Goal: Task Accomplishment & Management: Use online tool/utility

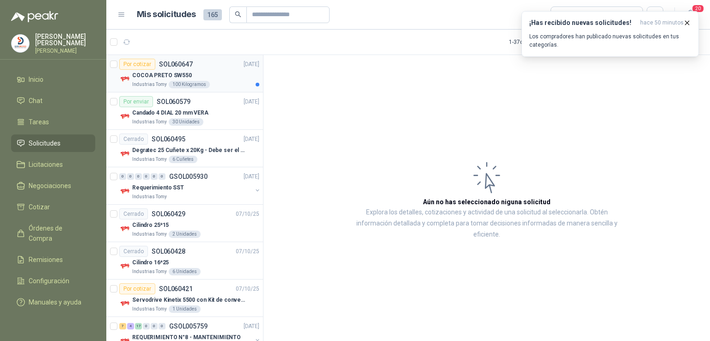
click at [164, 72] on p "COCOA PRETO SW550" at bounding box center [162, 75] width 60 height 9
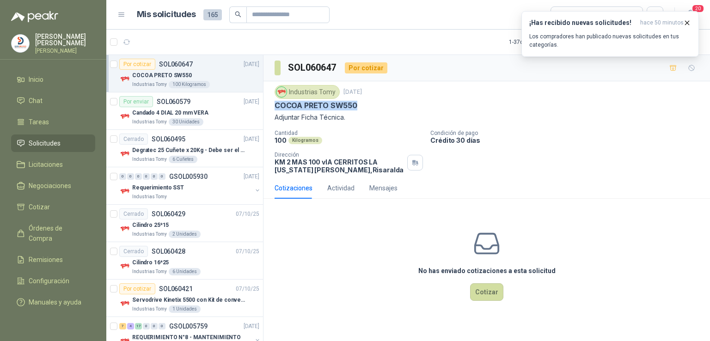
drag, startPoint x: 355, startPoint y: 104, endPoint x: 272, endPoint y: 104, distance: 82.8
click at [272, 104] on div "Industrias Tomy [DATE] COCOA PRETO SW550 Adjuntar Ficha Técnica. Cantidad 100 K…" at bounding box center [487, 129] width 447 height 96
copy p "COCOA PRETO SW550"
click at [153, 189] on p "Requerimiento SST" at bounding box center [158, 188] width 52 height 9
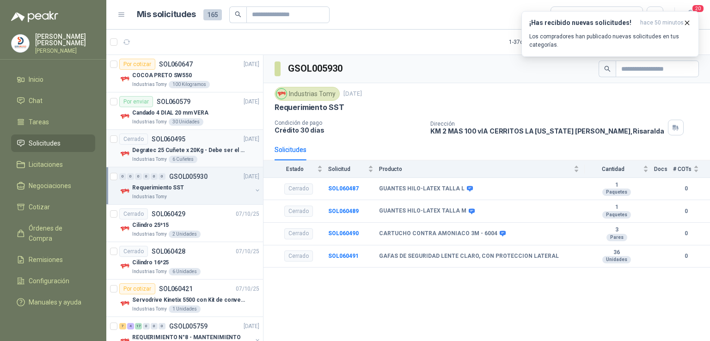
click at [158, 148] on p "Degratec 25 Cuñete x 20Kg - Debe ser el de Tecnas (por ahora homologado) - (Adj…" at bounding box center [189, 150] width 115 height 9
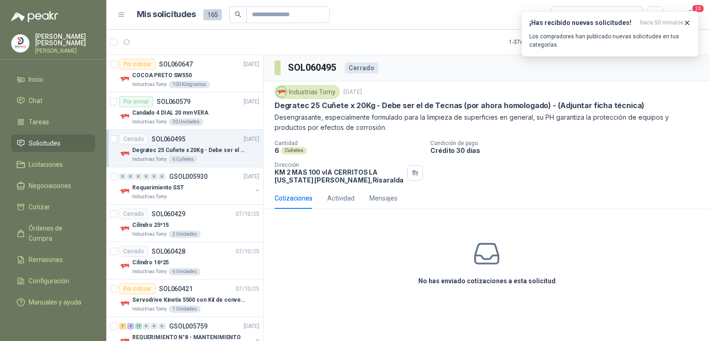
scroll to position [253, 0]
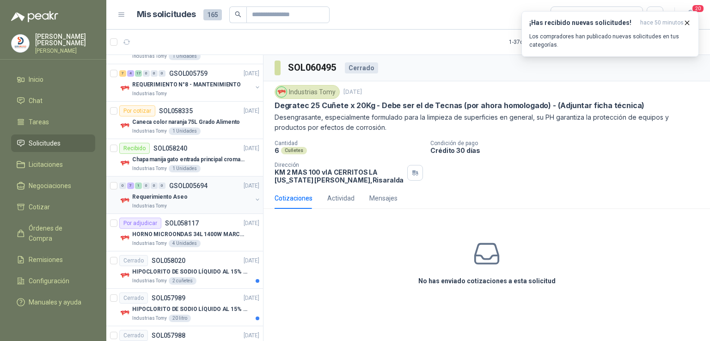
click at [155, 196] on p "Requerimiento Aseo" at bounding box center [159, 197] width 55 height 9
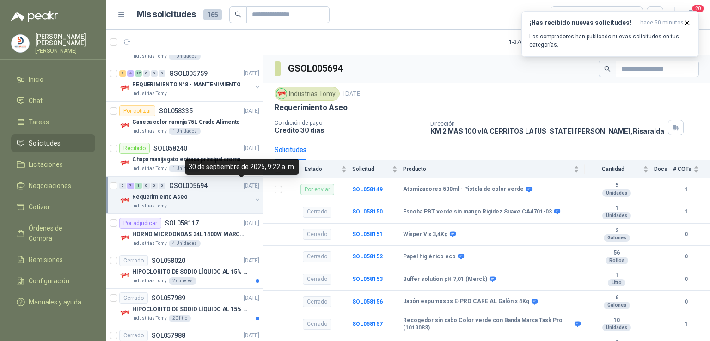
click at [250, 186] on p "[DATE]" at bounding box center [252, 186] width 16 height 9
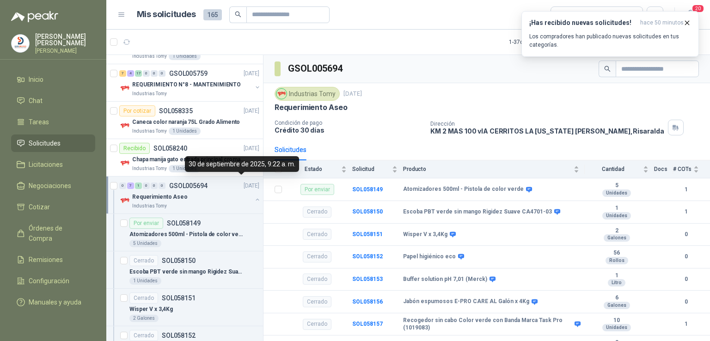
scroll to position [3, 0]
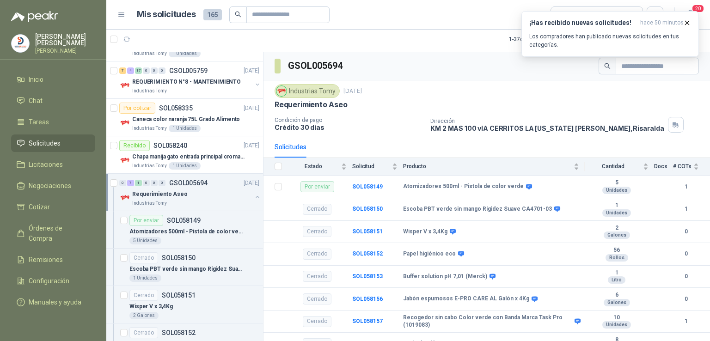
click at [250, 186] on div "0 7 1 0 0 0 GSOL005694 [DATE]" at bounding box center [190, 183] width 142 height 11
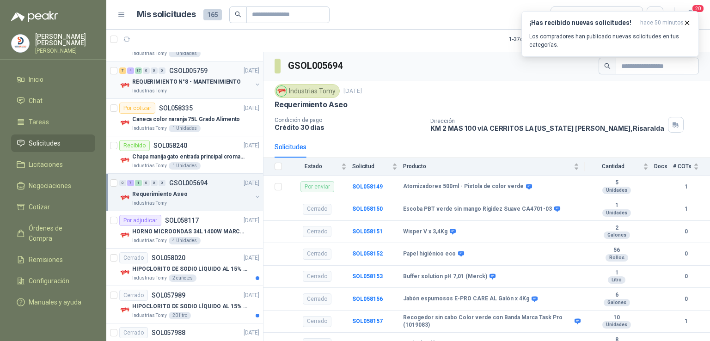
click at [188, 78] on p "REQUERIMIENTO N°8 - MANTENIMIENTO" at bounding box center [186, 82] width 109 height 9
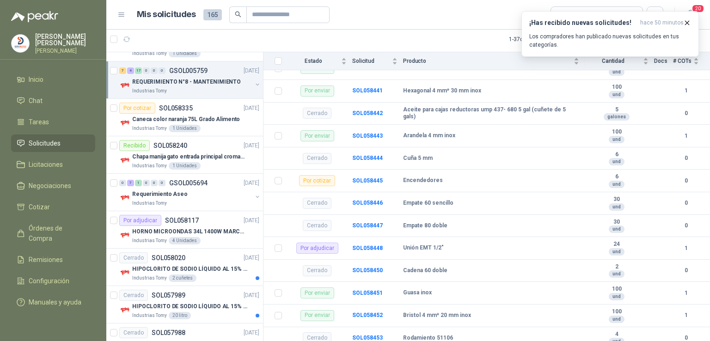
scroll to position [616, 0]
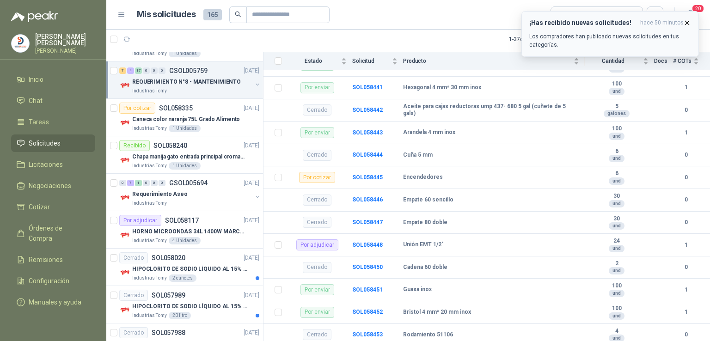
click at [557, 31] on div "¡Has recibido nuevas solicitudes! hace 50 minutos Los compradores han publicado…" at bounding box center [610, 34] width 162 height 30
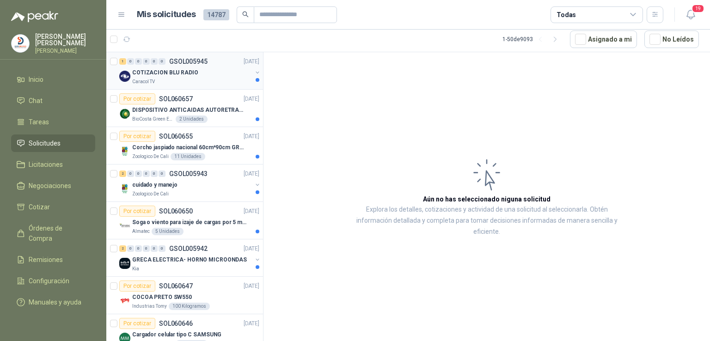
click at [167, 65] on div "1 0 0 0 0 0 GSOL005945 [DATE]" at bounding box center [190, 61] width 142 height 11
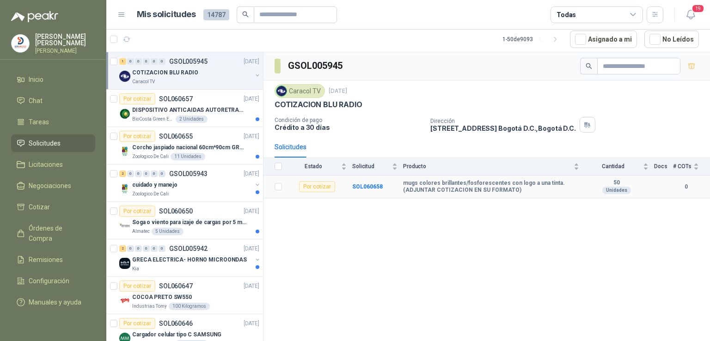
click at [361, 189] on td "SOL060658" at bounding box center [377, 187] width 51 height 23
click at [368, 185] on b "SOL060658" at bounding box center [367, 187] width 31 height 6
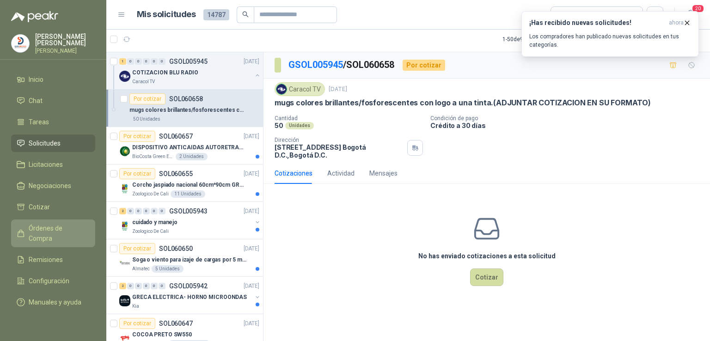
click at [83, 231] on span "Órdenes de Compra" at bounding box center [58, 233] width 58 height 20
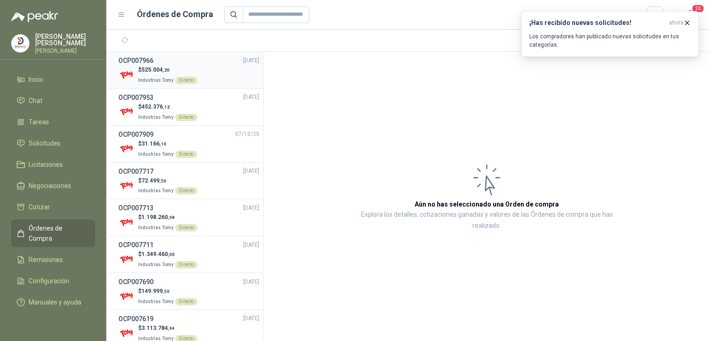
click at [149, 71] on span "525.004 ,20" at bounding box center [155, 70] width 28 height 6
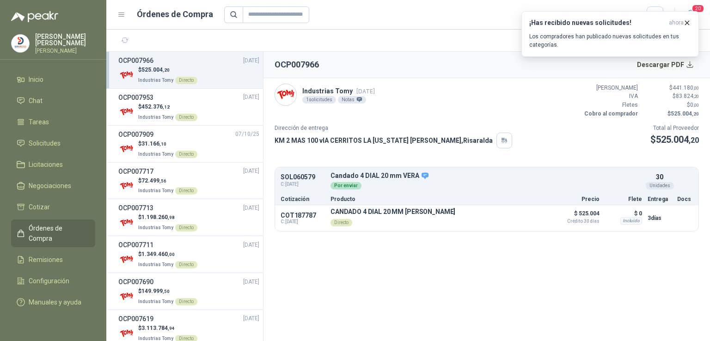
click at [679, 74] on header "OCP007966 Descargar PDF" at bounding box center [487, 65] width 447 height 26
click at [684, 69] on button "Descargar PDF" at bounding box center [666, 64] width 68 height 18
click at [626, 37] on p "Los compradores han publicado nuevas solicitudes en tus categorías." at bounding box center [610, 40] width 162 height 17
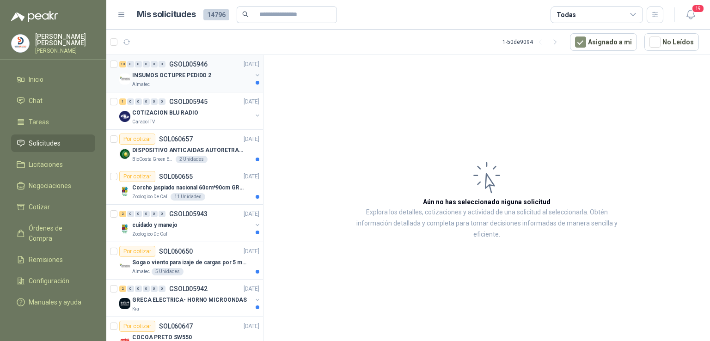
click at [202, 74] on p "INSUMOS OCTUPRE PEDIDO 2" at bounding box center [171, 75] width 79 height 9
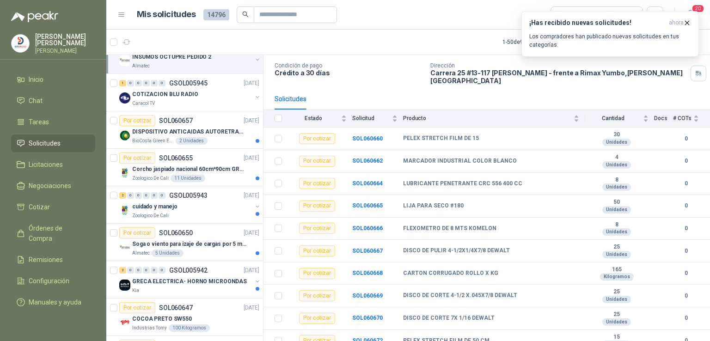
scroll to position [58, 0]
click at [686, 24] on icon "button" at bounding box center [687, 23] width 8 height 8
click at [374, 135] on b "SOL060660" at bounding box center [367, 138] width 31 height 6
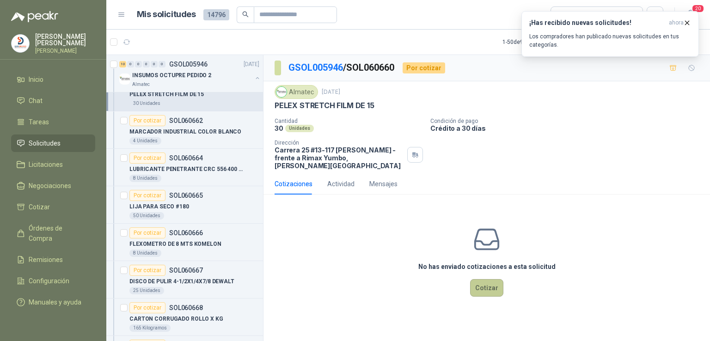
click at [490, 285] on button "Cotizar" at bounding box center [486, 288] width 33 height 18
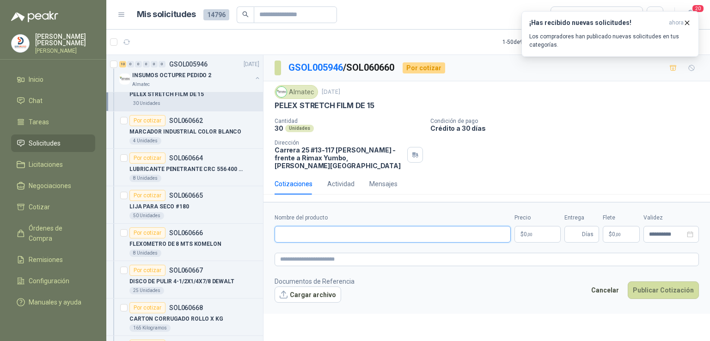
click at [320, 229] on input "Nombre del producto" at bounding box center [393, 234] width 236 height 17
paste input "**********"
type input "**********"
click at [524, 222] on body "[PERSON_NAME] [PERSON_NAME] Inicio Chat Tareas Solicitudes Licitaciones Negocia…" at bounding box center [355, 170] width 710 height 341
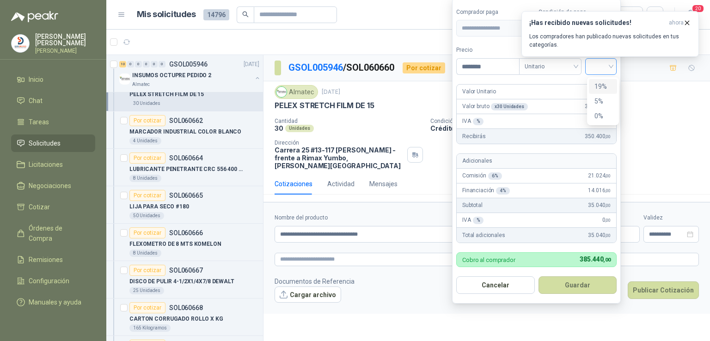
click at [617, 68] on div at bounding box center [600, 66] width 31 height 17
type input "********"
click at [604, 90] on div "19%" at bounding box center [603, 86] width 17 height 10
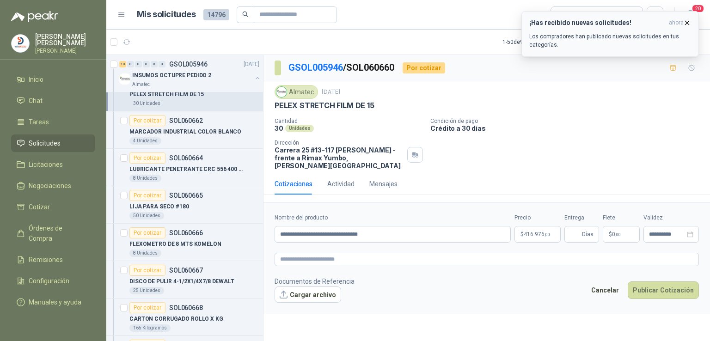
click at [686, 25] on icon "button" at bounding box center [687, 23] width 8 height 8
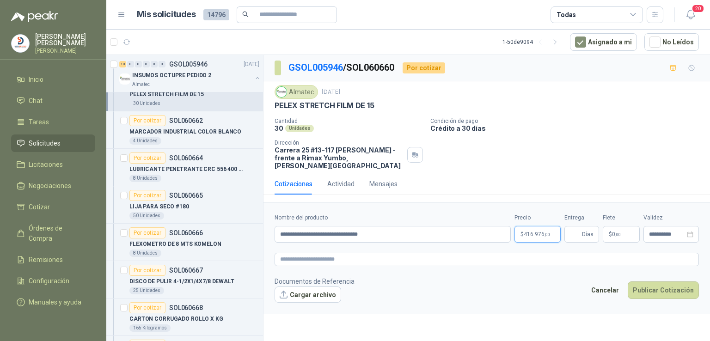
click at [534, 224] on body "[PERSON_NAME] [PERSON_NAME] Inicio Chat Tareas Solicitudes Licitaciones Negocia…" at bounding box center [355, 170] width 710 height 341
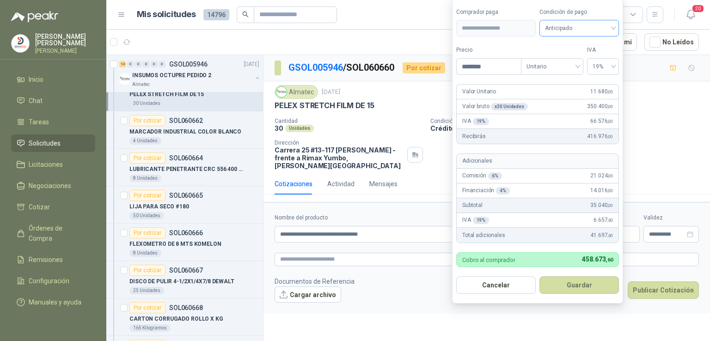
click at [601, 26] on span "Anticipado" at bounding box center [579, 28] width 68 height 14
click at [587, 62] on div "Crédito a 30 días" at bounding box center [579, 63] width 65 height 10
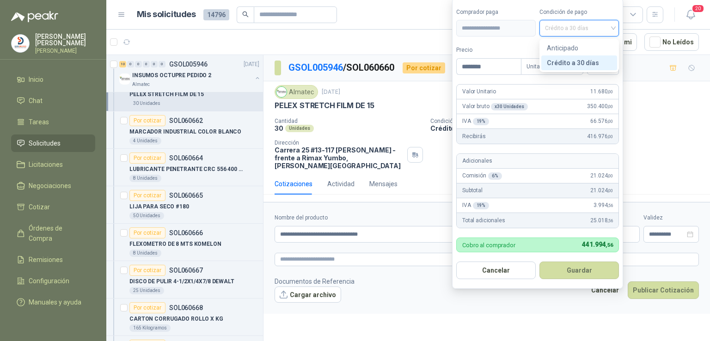
click at [600, 32] on span "Crédito a 30 días" at bounding box center [579, 28] width 68 height 14
click at [595, 45] on div "Anticipado" at bounding box center [579, 48] width 65 height 10
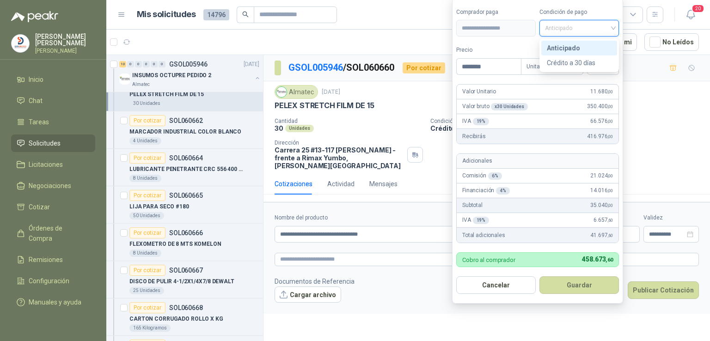
click at [602, 32] on span "Anticipado" at bounding box center [579, 28] width 68 height 14
click at [592, 62] on div "Crédito a 30 días" at bounding box center [579, 63] width 65 height 10
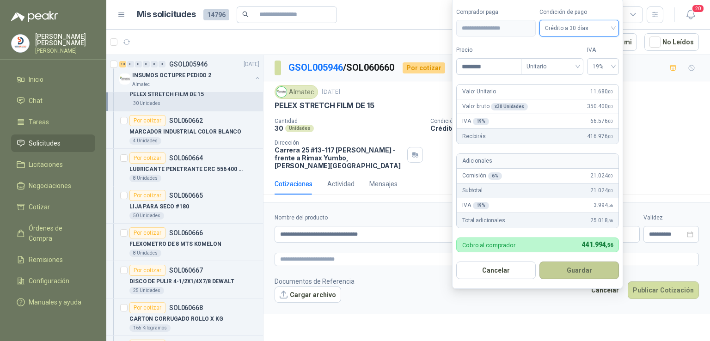
click at [575, 272] on button "Guardar" at bounding box center [580, 271] width 80 height 18
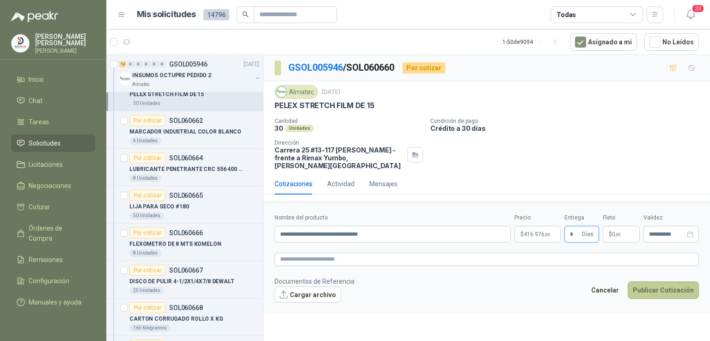
type input "*"
click at [664, 282] on button "Publicar Cotización" at bounding box center [663, 291] width 71 height 18
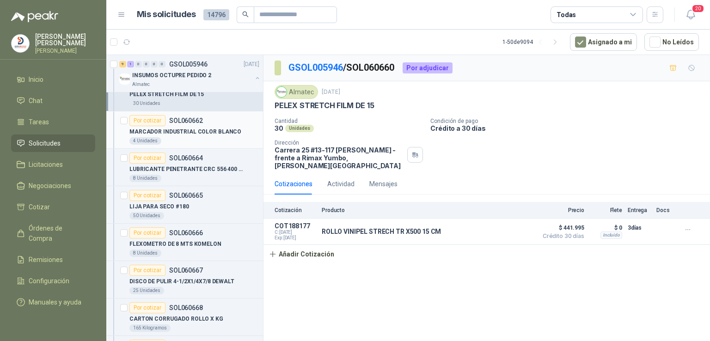
click at [216, 128] on p "MARCADOR INDUSTRIAL COLOR BLANCO" at bounding box center [185, 132] width 112 height 9
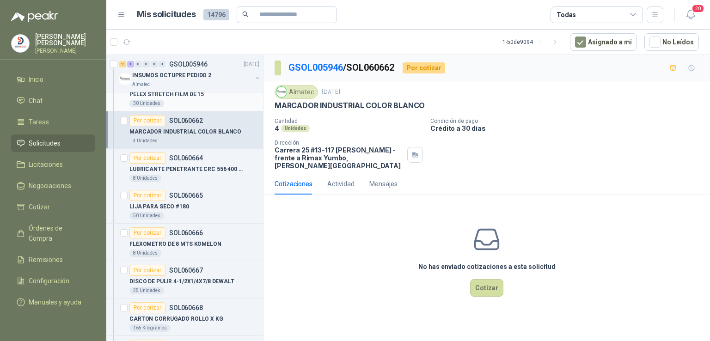
click at [173, 100] on div "30 Unidades" at bounding box center [194, 103] width 130 height 7
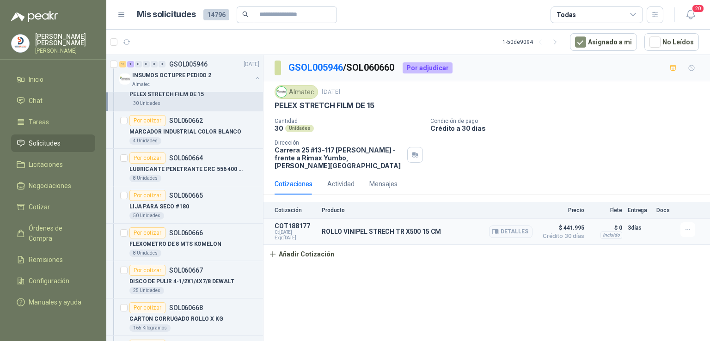
click at [569, 222] on span "$ 441.995" at bounding box center [561, 227] width 46 height 11
click at [690, 226] on icon "button" at bounding box center [688, 230] width 8 height 8
click at [672, 184] on button "Editar" at bounding box center [670, 185] width 74 height 15
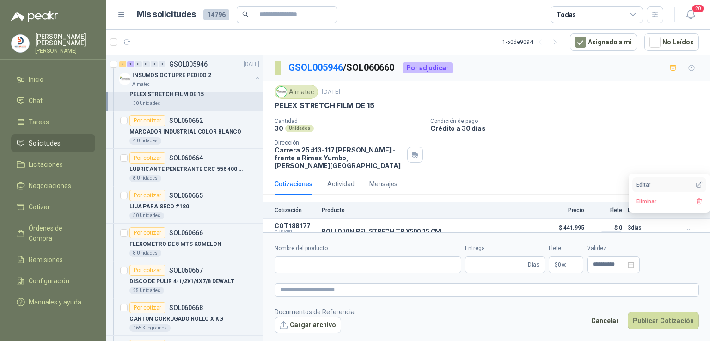
type input "**********"
type input "*"
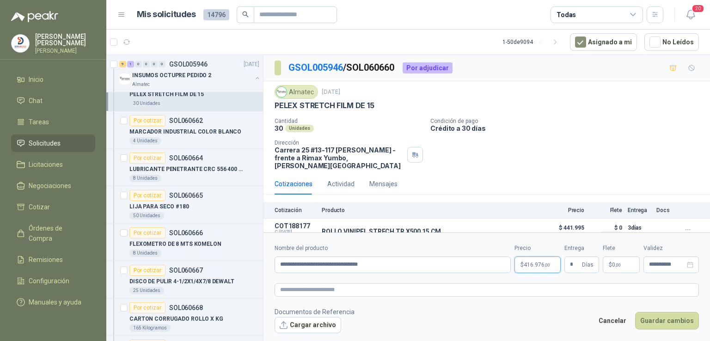
click at [542, 266] on body "[PERSON_NAME] [PERSON_NAME] Inicio Chat Tareas Solicitudes Licitaciones Negocia…" at bounding box center [355, 170] width 710 height 341
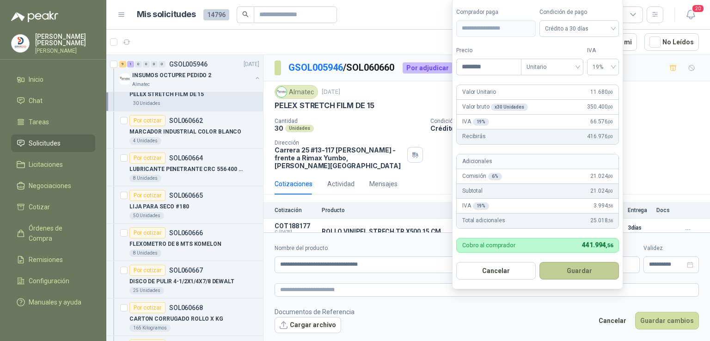
click at [542, 266] on button "Guardar" at bounding box center [580, 271] width 80 height 18
click at [543, 263] on body "[PERSON_NAME] [PERSON_NAME] Inicio Chat Tareas Solicitudes Licitaciones Negocia…" at bounding box center [355, 170] width 710 height 341
click at [543, 263] on button "Guardar" at bounding box center [580, 271] width 80 height 18
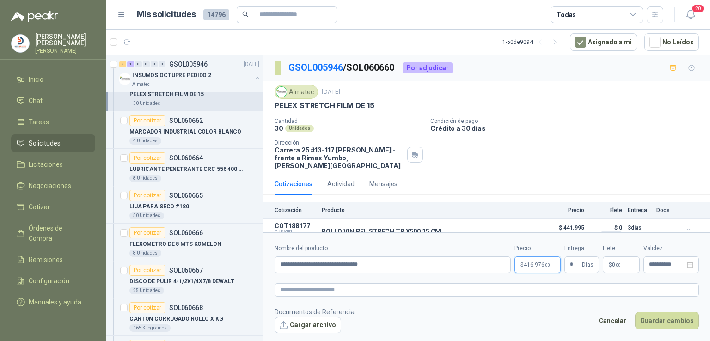
click at [543, 263] on body "[PERSON_NAME] [PERSON_NAME] Inicio Chat Tareas Solicitudes Licitaciones Negocia…" at bounding box center [355, 170] width 710 height 341
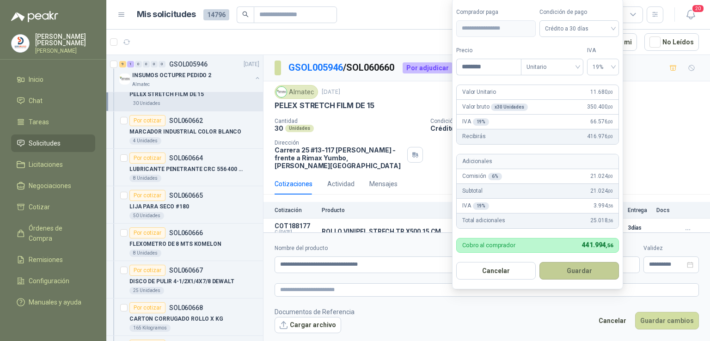
click at [543, 263] on button "Guardar" at bounding box center [580, 271] width 80 height 18
click at [543, 263] on body "[PERSON_NAME] [PERSON_NAME] Inicio Chat Tareas Solicitudes Licitaciones Negocia…" at bounding box center [355, 170] width 710 height 341
click at [581, 267] on button "Guardar" at bounding box center [580, 271] width 80 height 18
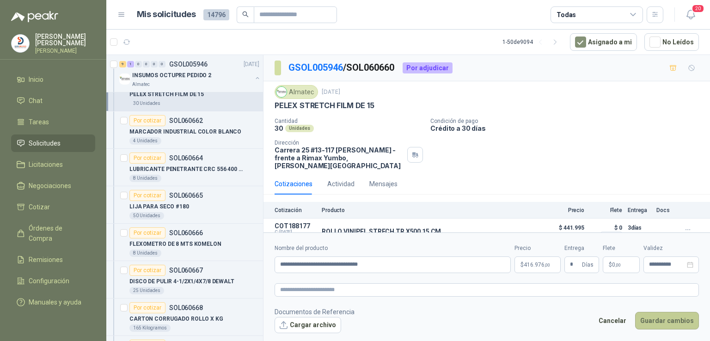
click at [660, 314] on button "Guardar cambios" at bounding box center [667, 321] width 64 height 18
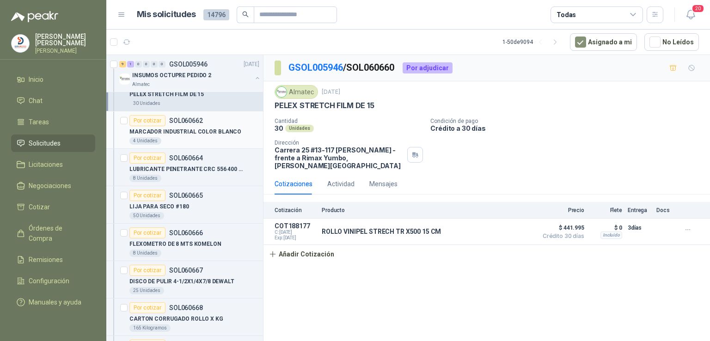
click at [182, 128] on p "MARCADOR INDUSTRIAL COLOR BLANCO" at bounding box center [185, 132] width 112 height 9
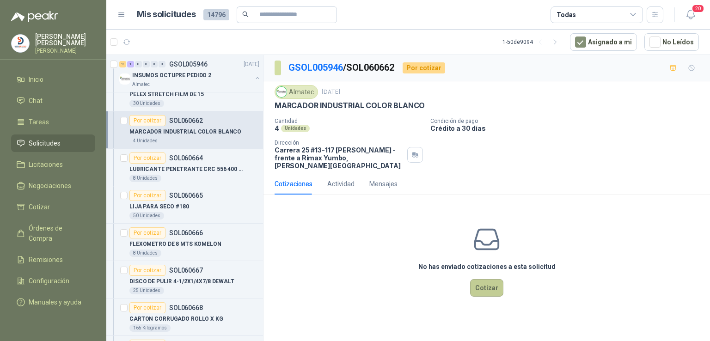
click at [480, 287] on button "Cotizar" at bounding box center [486, 288] width 33 height 18
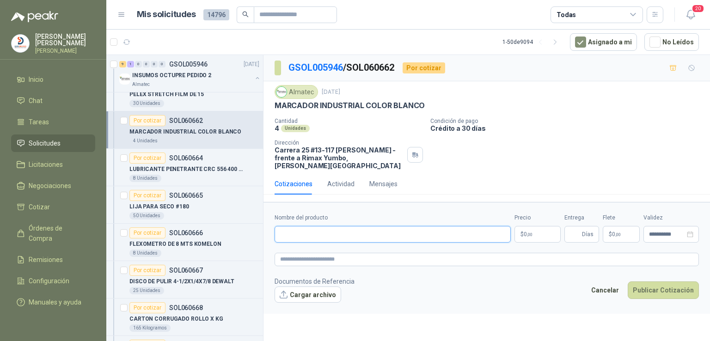
click at [287, 226] on input "Nombre del producto" at bounding box center [393, 234] width 236 height 17
paste input "**********"
type input "**********"
click at [542, 226] on p "$ 0 ,00" at bounding box center [538, 234] width 46 height 17
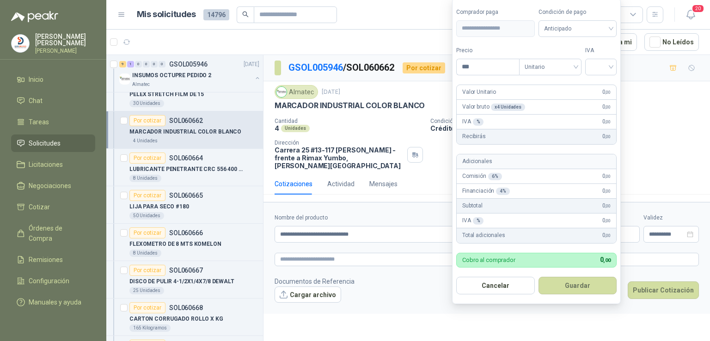
click at [542, 226] on body "[PERSON_NAME] [PERSON_NAME] Inicio Chat Tareas Solicitudes Licitaciones Negocia…" at bounding box center [355, 170] width 710 height 341
click at [582, 27] on span "Anticipado" at bounding box center [578, 28] width 68 height 14
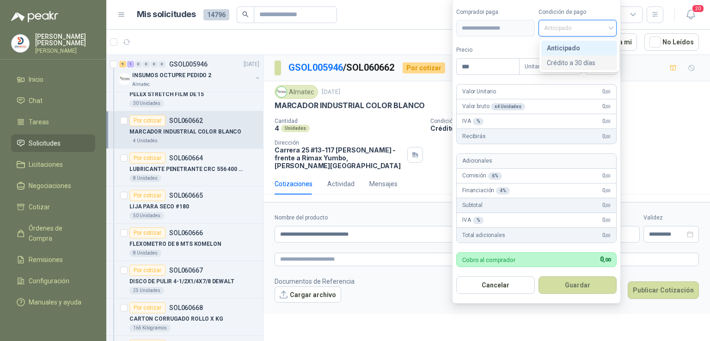
click at [577, 60] on div "Crédito a 30 días" at bounding box center [579, 63] width 65 height 10
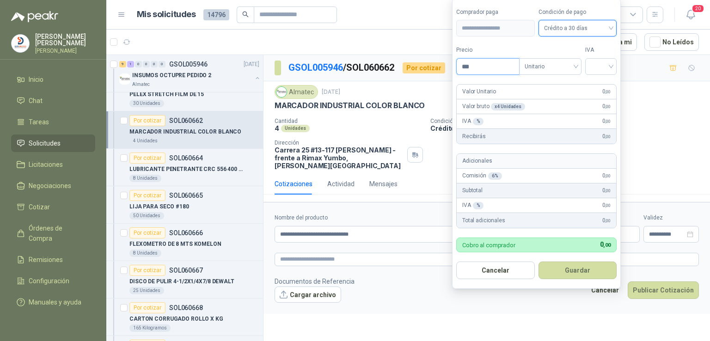
click at [492, 67] on input "***" at bounding box center [488, 67] width 62 height 16
type input "********"
click at [611, 63] on input "search" at bounding box center [601, 66] width 20 height 14
click at [603, 83] on div "19%" at bounding box center [603, 86] width 17 height 10
click at [603, 83] on form "**********" at bounding box center [537, 143] width 171 height 291
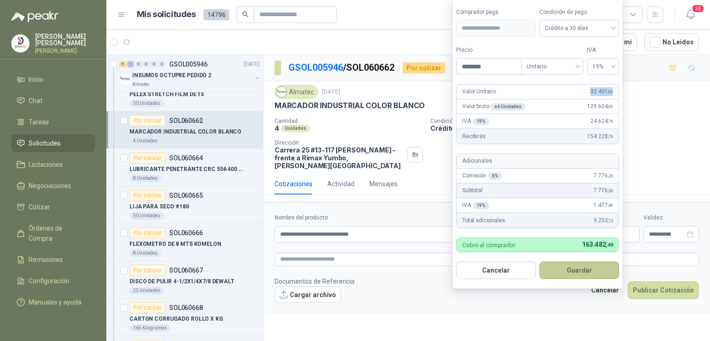
click at [570, 263] on button "Guardar" at bounding box center [580, 271] width 80 height 18
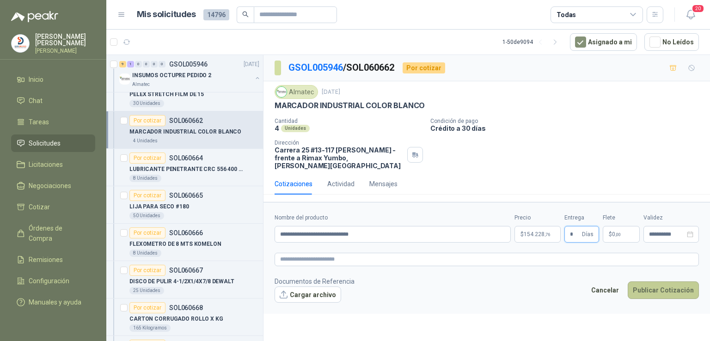
type input "*"
click at [652, 285] on button "Publicar Cotización" at bounding box center [663, 291] width 71 height 18
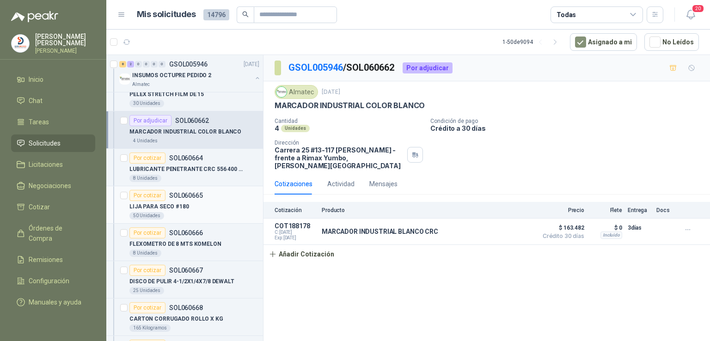
click at [176, 203] on p "LIJA PARA SECO #180" at bounding box center [159, 207] width 60 height 9
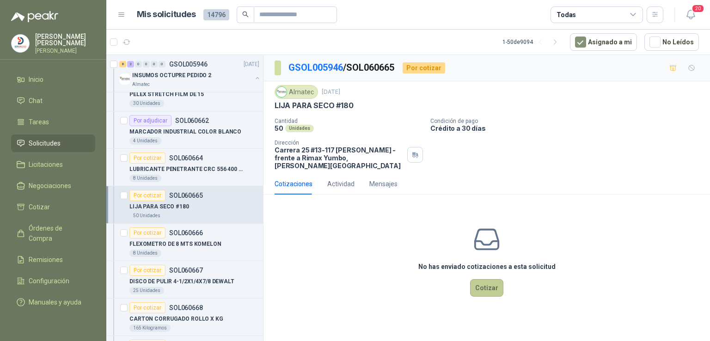
click at [480, 279] on button "Cotizar" at bounding box center [486, 288] width 33 height 18
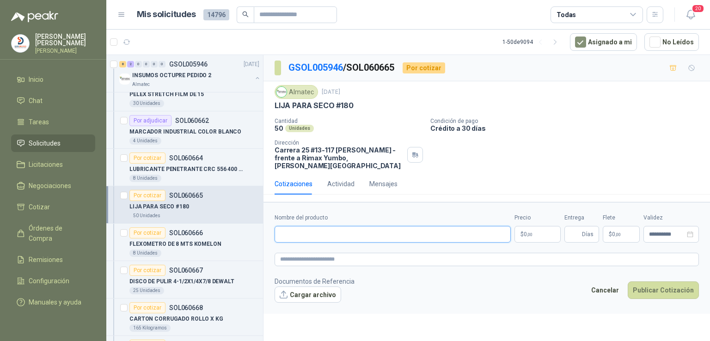
click at [359, 227] on input "Nombre del producto" at bounding box center [393, 234] width 236 height 17
type input "**********"
click at [551, 220] on body "[PERSON_NAME] [PERSON_NAME] Inicio Chat Tareas Solicitudes Licitaciones Negocia…" at bounding box center [355, 170] width 710 height 341
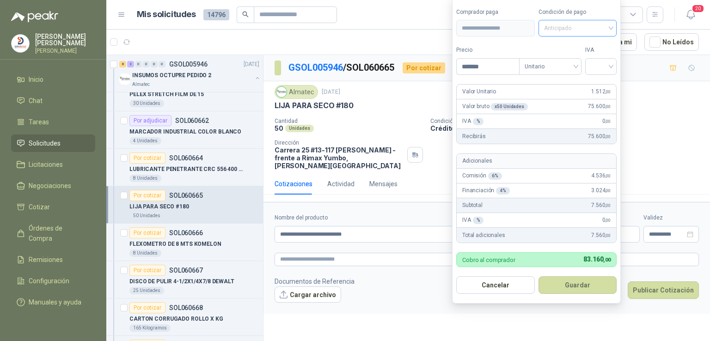
click at [604, 31] on span "Anticipado" at bounding box center [578, 28] width 68 height 14
type input "*******"
click at [597, 56] on div "Crédito a 30 días" at bounding box center [579, 62] width 76 height 15
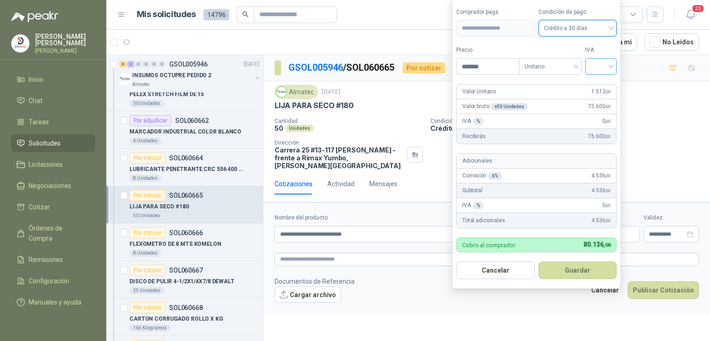
click at [607, 62] on input "search" at bounding box center [601, 66] width 20 height 14
click at [598, 84] on div "19%" at bounding box center [603, 86] width 17 height 10
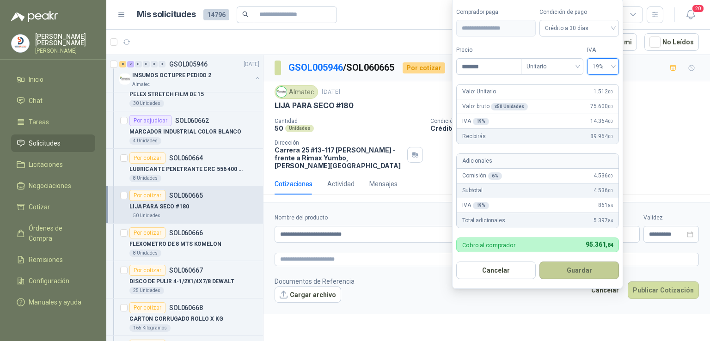
click at [560, 273] on button "Guardar" at bounding box center [580, 271] width 80 height 18
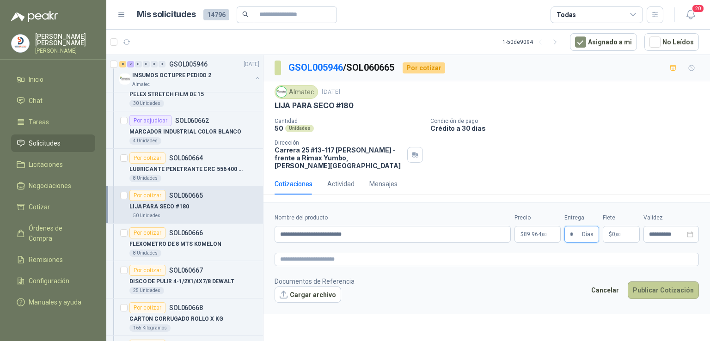
type input "*"
click at [652, 282] on button "Publicar Cotización" at bounding box center [663, 291] width 71 height 18
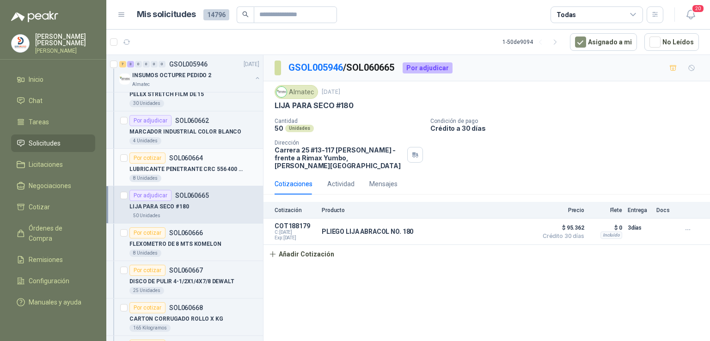
click at [205, 165] on p "LUBRICANTE PENETRANTE CRC 556 400 CC" at bounding box center [186, 169] width 115 height 9
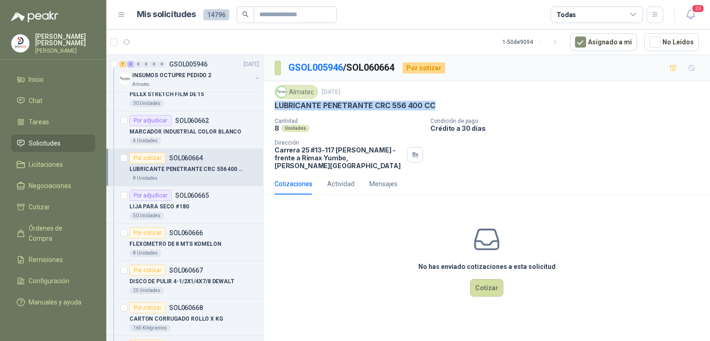
drag, startPoint x: 432, startPoint y: 104, endPoint x: 269, endPoint y: 108, distance: 162.8
click at [269, 108] on div "Almatec [DATE] LUBRICANTE PENETRANTE CRC 556 400 CC Cantidad 8 Unidades Condici…" at bounding box center [487, 127] width 447 height 92
copy p "LUBRICANTE PENETRANTE CRC 556 400 CC"
click at [500, 282] on button "Cotizar" at bounding box center [486, 288] width 33 height 18
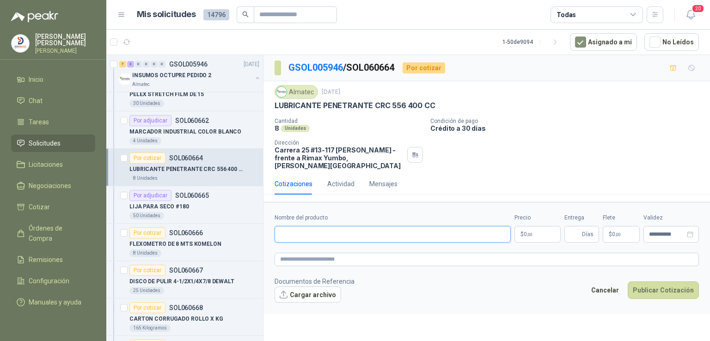
click at [304, 226] on input "Nombre del producto" at bounding box center [393, 234] width 236 height 17
paste input "**********"
type input "**********"
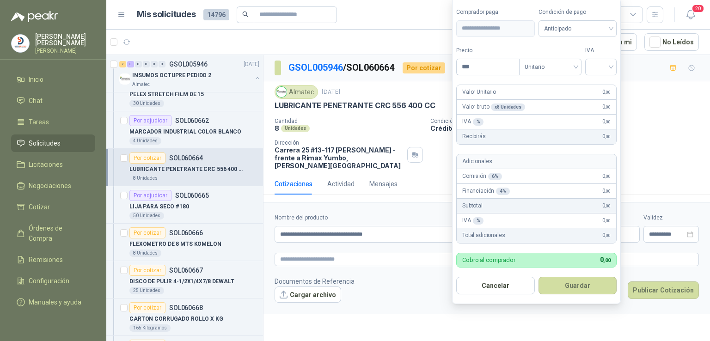
click at [546, 226] on body "[PERSON_NAME] [PERSON_NAME] Inicio Chat Tareas Solicitudes Licitaciones Negocia…" at bounding box center [355, 170] width 710 height 341
click at [546, 226] on article "Adicionales Comisión 6 % 0 ,00 Financiación 4 % 0 ,00 Subtotal 0 ,00 IVA % 0 ,0…" at bounding box center [536, 199] width 160 height 90
click at [566, 32] on span "Anticipado" at bounding box center [578, 28] width 68 height 14
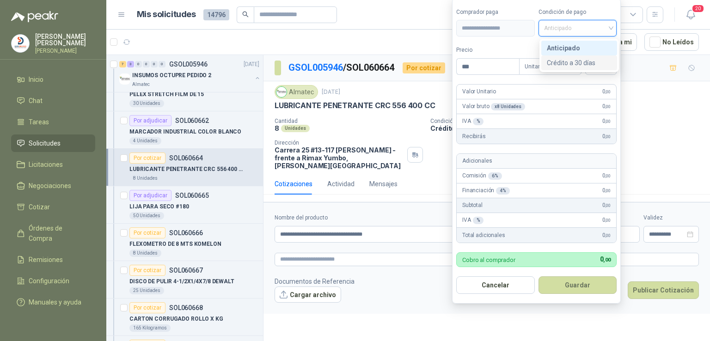
click at [568, 62] on div "Crédito a 30 días" at bounding box center [579, 63] width 65 height 10
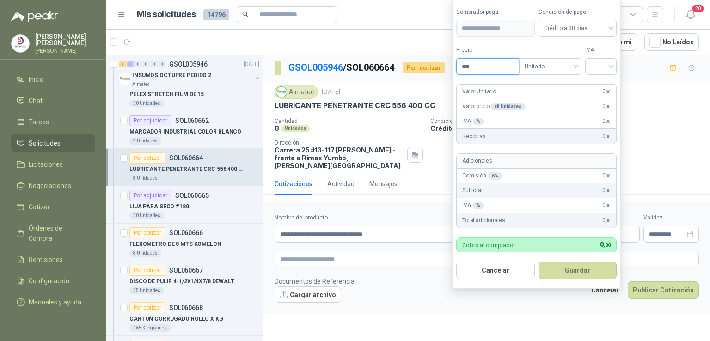
click at [474, 71] on input "***" at bounding box center [488, 67] width 62 height 16
type input "********"
click at [602, 64] on input "search" at bounding box center [601, 66] width 20 height 14
click at [602, 82] on div "19%" at bounding box center [603, 86] width 17 height 10
click at [576, 265] on button "Guardar" at bounding box center [580, 271] width 80 height 18
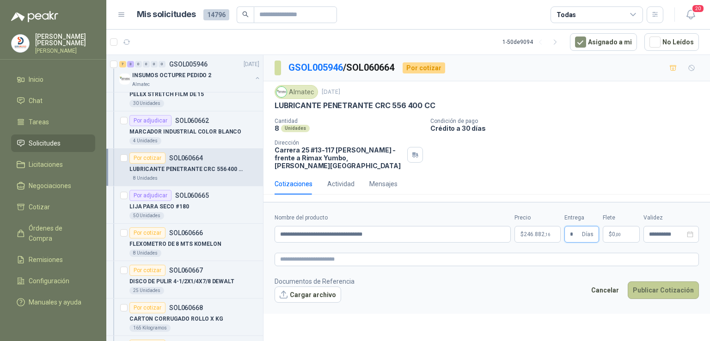
type input "*"
click at [668, 285] on button "Publicar Cotización" at bounding box center [663, 291] width 71 height 18
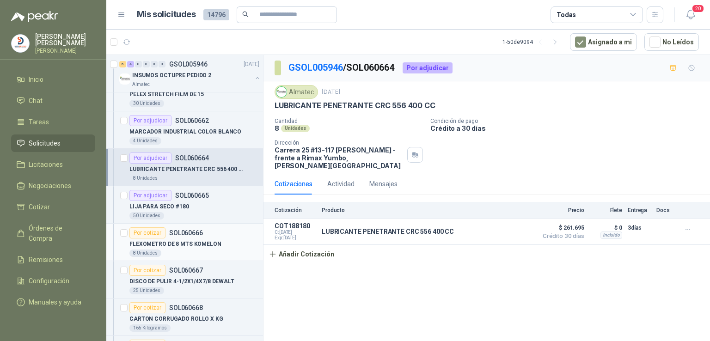
click at [196, 240] on p "FLEXOMETRO DE 8 MTS KOMELON" at bounding box center [175, 244] width 92 height 9
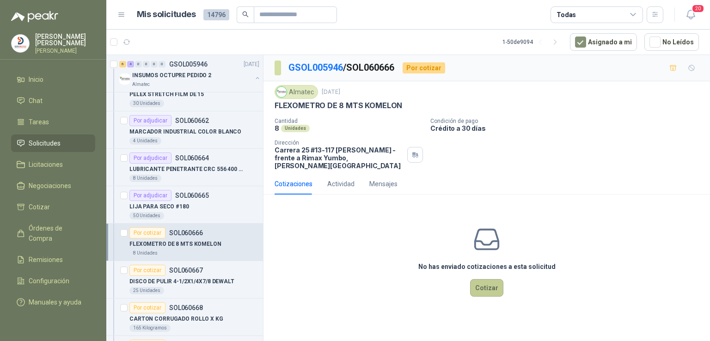
click at [480, 279] on button "Cotizar" at bounding box center [486, 288] width 33 height 18
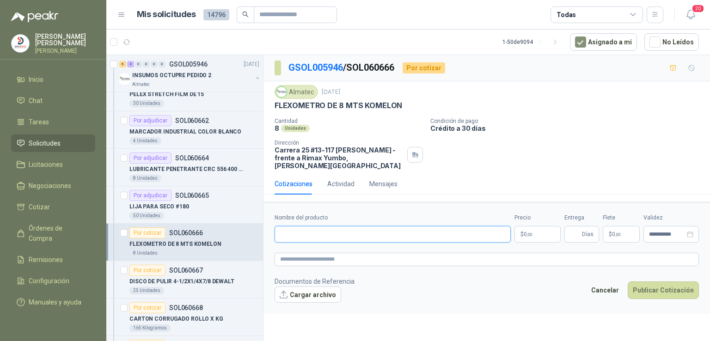
click at [310, 228] on input "Nombre del producto" at bounding box center [393, 234] width 236 height 17
click at [346, 227] on input "**********" at bounding box center [393, 234] width 236 height 17
type input "**********"
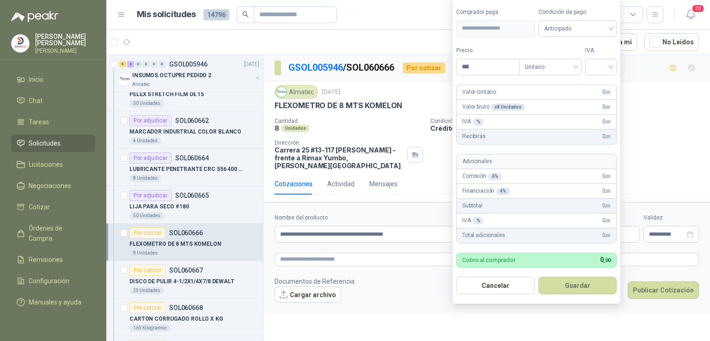
click at [535, 226] on body "[PERSON_NAME] [PERSON_NAME] Inicio Chat Tareas Solicitudes Licitaciones Negocia…" at bounding box center [355, 170] width 710 height 341
click at [577, 28] on span "Anticipado" at bounding box center [578, 28] width 68 height 14
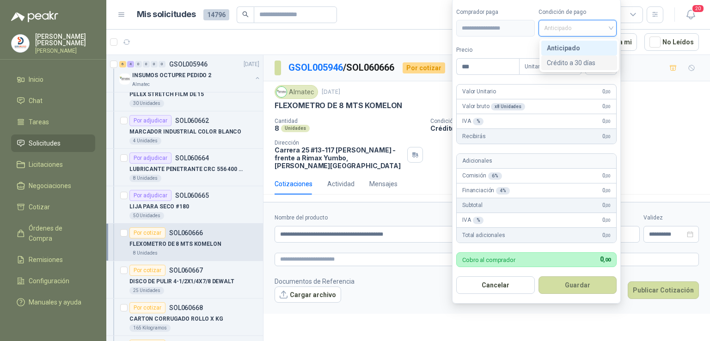
click at [574, 59] on div "Crédito a 30 días" at bounding box center [579, 63] width 65 height 10
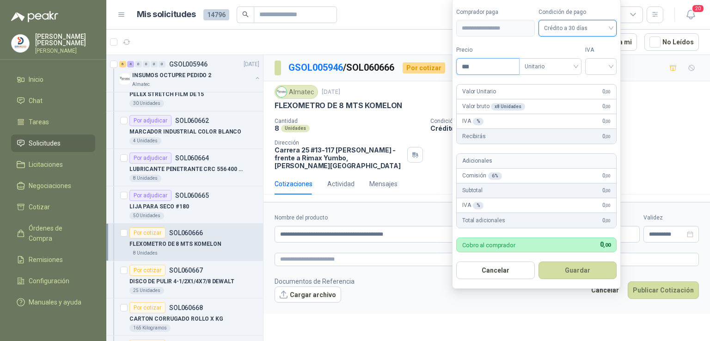
click at [483, 70] on input "***" at bounding box center [488, 67] width 62 height 16
click at [617, 62] on div at bounding box center [600, 66] width 31 height 17
type input "********"
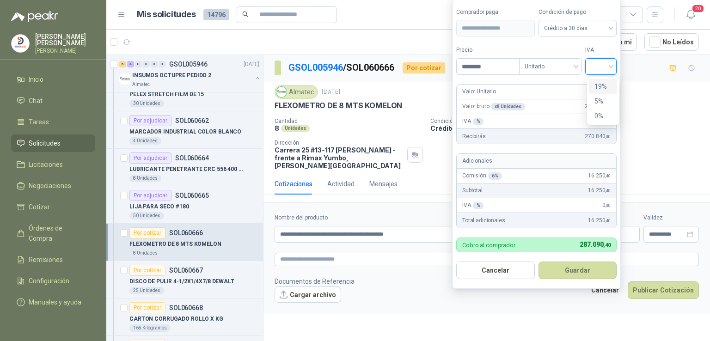
click at [604, 85] on div "19%" at bounding box center [603, 86] width 17 height 10
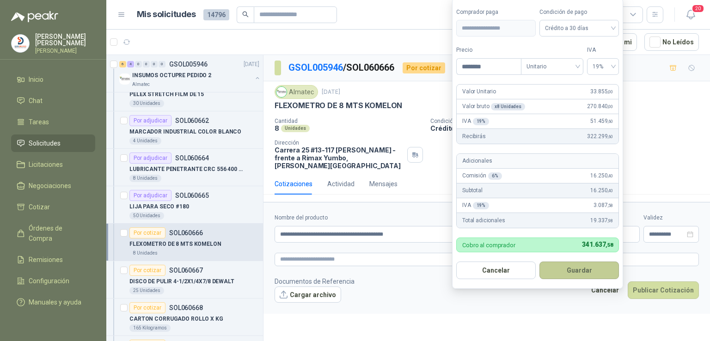
click at [583, 265] on button "Guardar" at bounding box center [580, 271] width 80 height 18
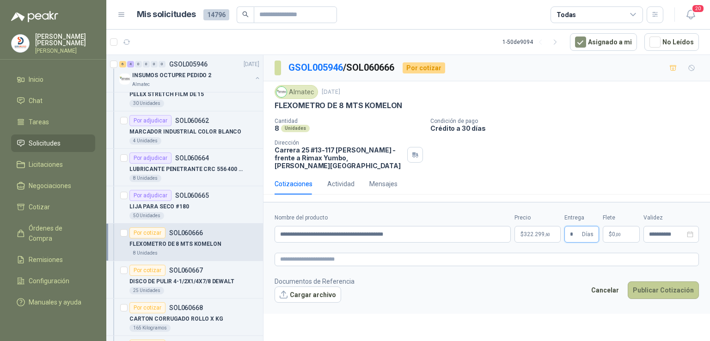
type input "*"
click at [662, 283] on button "Publicar Cotización" at bounding box center [663, 291] width 71 height 18
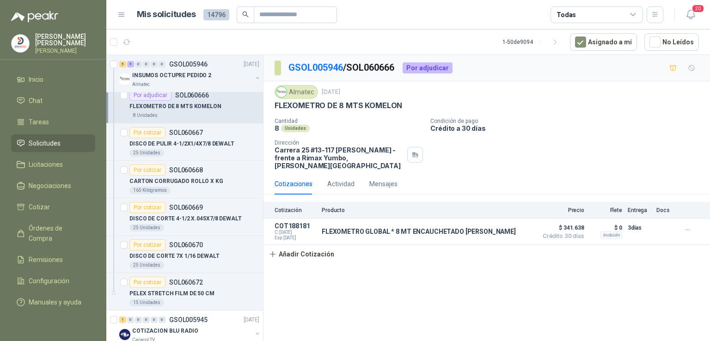
scroll to position [157, 0]
click at [184, 136] on div "Por cotizar SOL060667" at bounding box center [166, 132] width 74 height 11
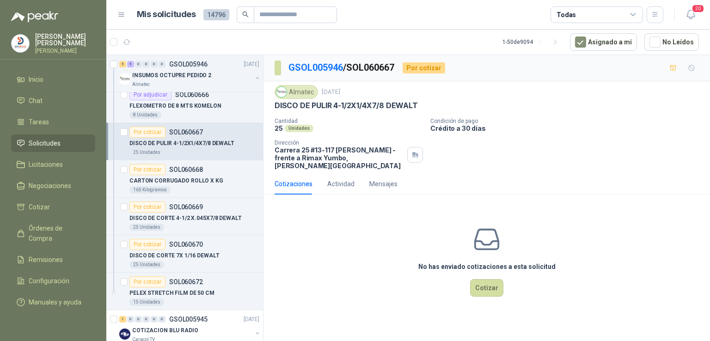
click at [179, 140] on p "DISCO DE PULIR 4-1/2X1/4X7/8 DEWALT" at bounding box center [181, 143] width 105 height 9
click at [489, 280] on button "Cotizar" at bounding box center [486, 288] width 33 height 18
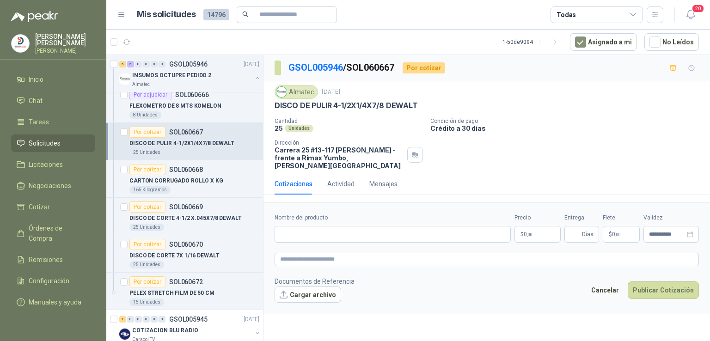
click at [418, 105] on div "DISCO DE PULIR 4-1/2X1/4X7/8 DEWALT" at bounding box center [487, 106] width 424 height 10
drag, startPoint x: 417, startPoint y: 105, endPoint x: 269, endPoint y: 106, distance: 148.0
click at [269, 106] on div "Almatec [DATE] DISCO DE PULIR 4-1/2X1/4X7/8 DEWALT Cantidad 25 Unidades Condici…" at bounding box center [487, 127] width 447 height 92
copy p "DISCO DE PULIR 4-1/2X1/4X7/8 DEWALT"
click at [287, 226] on input "Nombre del producto" at bounding box center [393, 234] width 236 height 17
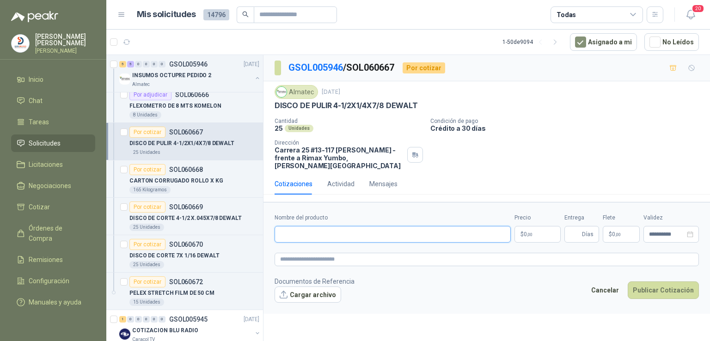
paste input "**********"
type input "**********"
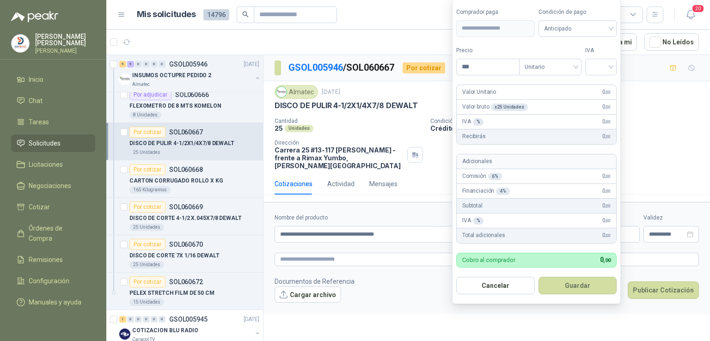
click at [531, 229] on body "[PERSON_NAME] [PERSON_NAME] Inicio Chat Tareas Solicitudes Licitaciones Negocia…" at bounding box center [355, 170] width 710 height 341
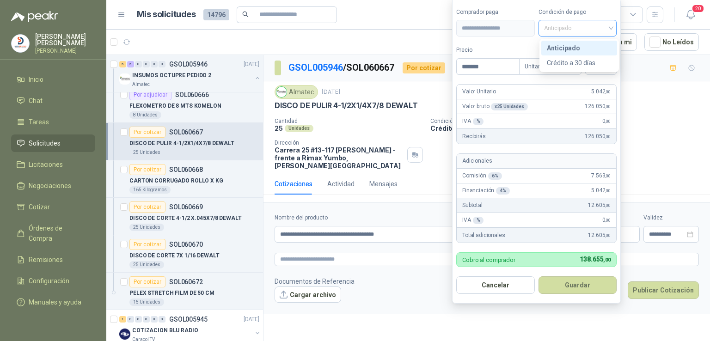
click at [614, 28] on div "Anticipado" at bounding box center [578, 28] width 79 height 17
type input "*******"
click at [597, 62] on div "Crédito a 30 días" at bounding box center [579, 63] width 65 height 10
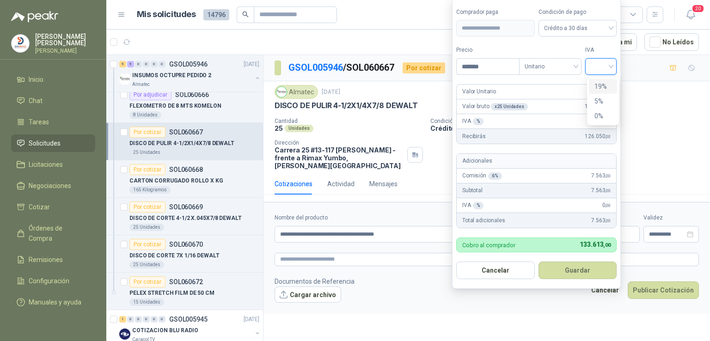
click at [597, 62] on input "search" at bounding box center [601, 66] width 20 height 14
click at [600, 85] on div "19%" at bounding box center [603, 86] width 17 height 10
click at [600, 85] on div "Valor Unitario 5.042 ,00" at bounding box center [538, 92] width 162 height 15
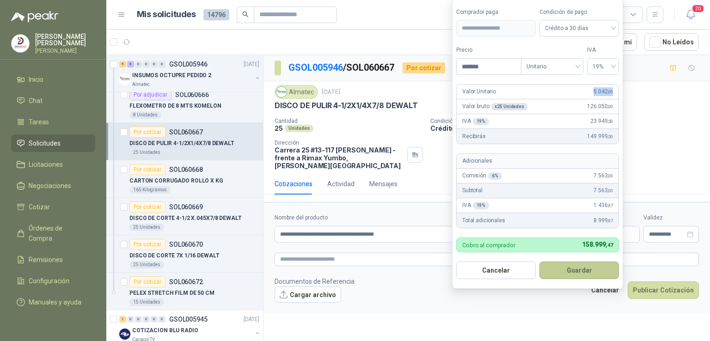
click at [564, 271] on button "Guardar" at bounding box center [580, 271] width 80 height 18
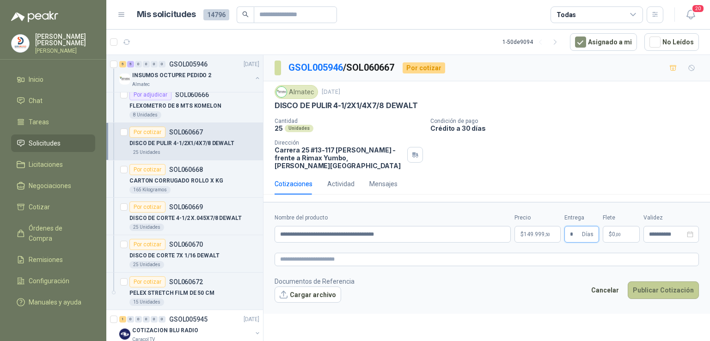
type input "*"
click at [642, 282] on button "Publicar Cotización" at bounding box center [663, 291] width 71 height 18
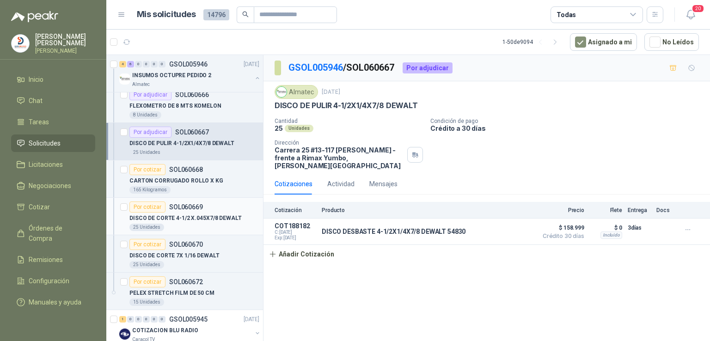
click at [209, 215] on p "DISCO DE CORTE 4-1/2 X.045X7/8 DEWALT" at bounding box center [185, 218] width 112 height 9
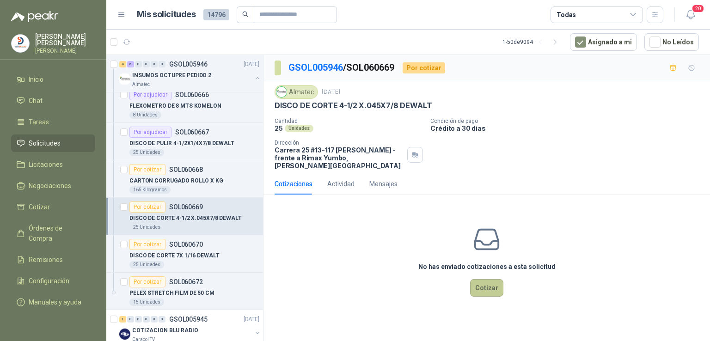
click at [488, 279] on button "Cotizar" at bounding box center [486, 288] width 33 height 18
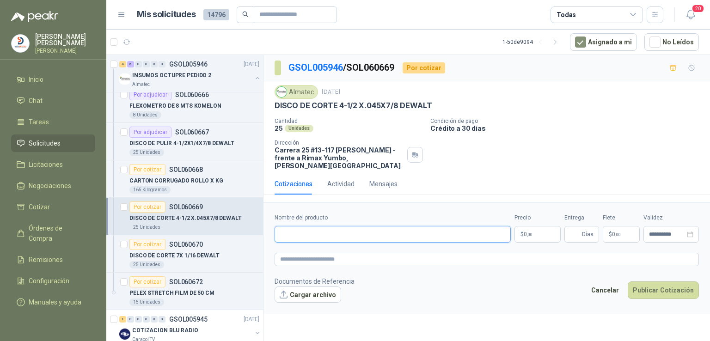
click at [324, 227] on input "Nombre del producto" at bounding box center [393, 234] width 236 height 17
type input "**********"
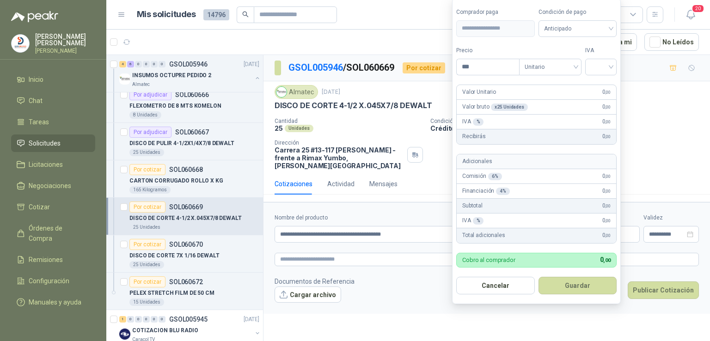
click at [554, 224] on body "[PERSON_NAME] [PERSON_NAME] Inicio Chat Tareas Solicitudes Licitaciones Negocia…" at bounding box center [355, 170] width 710 height 341
click at [554, 224] on div "IVA % 0 ,00" at bounding box center [537, 220] width 160 height 15
click at [590, 32] on span "Anticipado" at bounding box center [578, 28] width 68 height 14
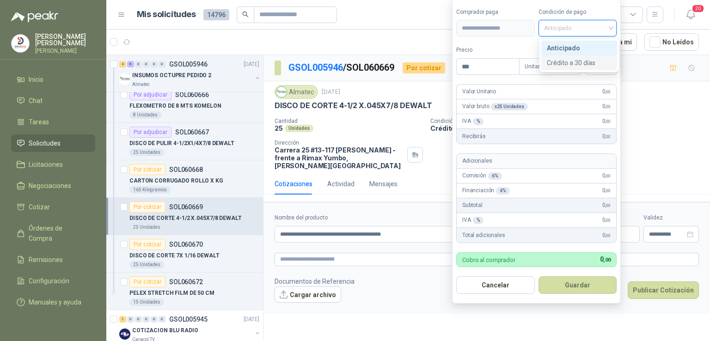
click at [579, 61] on div "Crédito a 30 días" at bounding box center [579, 63] width 65 height 10
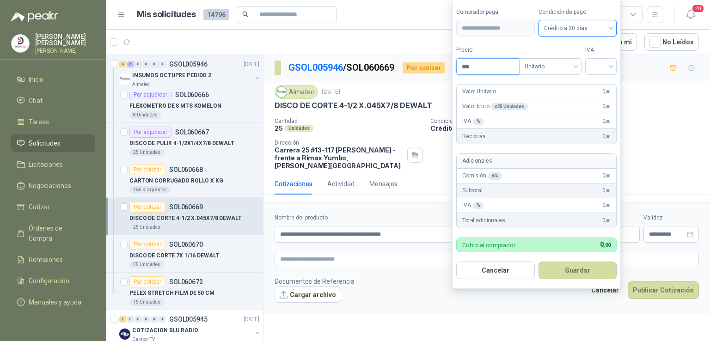
click at [474, 73] on input "***" at bounding box center [488, 67] width 62 height 16
type input "*******"
click at [601, 63] on input "search" at bounding box center [601, 66] width 20 height 14
click at [604, 82] on div "19%" at bounding box center [603, 86] width 17 height 10
click at [604, 82] on form "**********" at bounding box center [537, 143] width 171 height 291
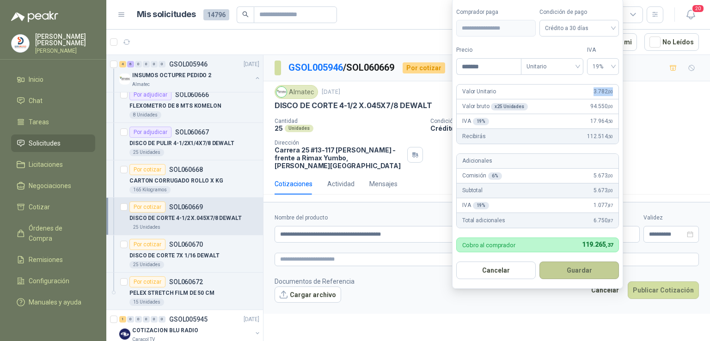
click at [583, 262] on button "Guardar" at bounding box center [580, 271] width 80 height 18
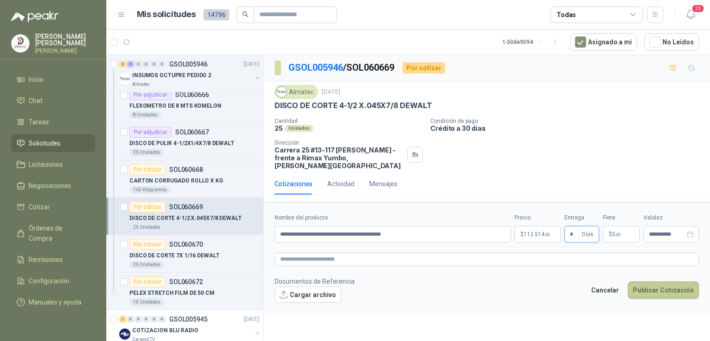
type input "*"
click at [646, 282] on button "Publicar Cotización" at bounding box center [663, 291] width 71 height 18
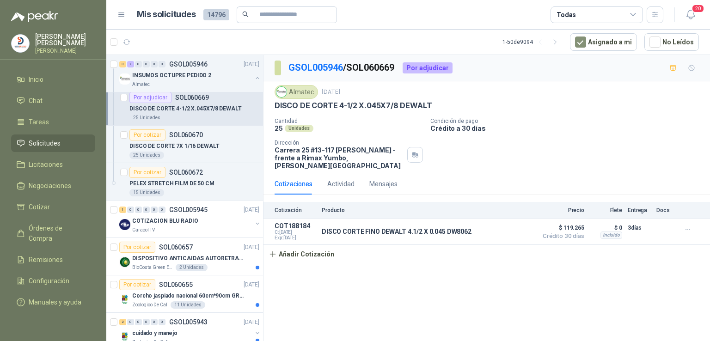
scroll to position [281, 0]
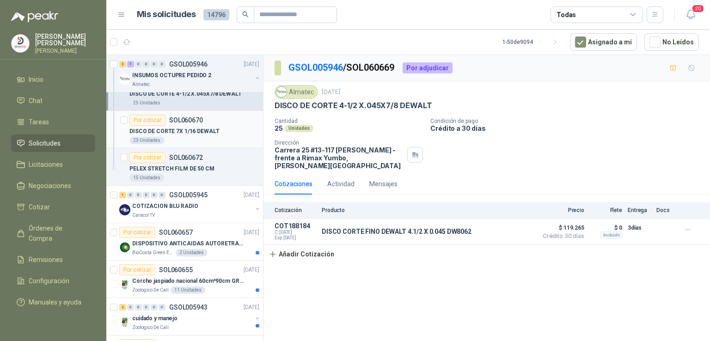
click at [190, 127] on p "DISCO DE CORTE 7X 1/16 DEWALT" at bounding box center [174, 131] width 90 height 9
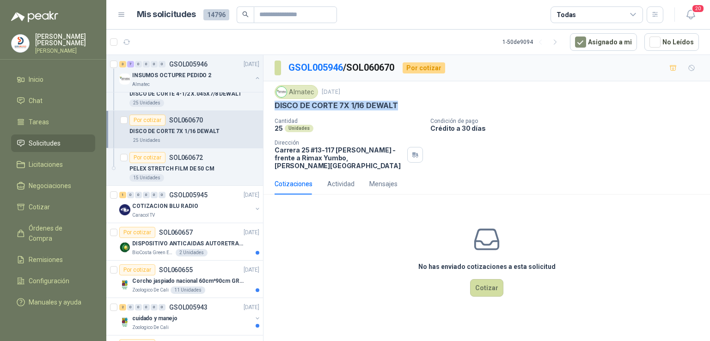
drag, startPoint x: 276, startPoint y: 104, endPoint x: 398, endPoint y: 111, distance: 122.7
click at [398, 111] on div "Almatec [DATE] DISCO [PERSON_NAME] 7X 1/16 DEWALT Cantidad 25 Unidades Condició…" at bounding box center [487, 127] width 424 height 85
copy p "DISCO DE CORTE 7X 1/16 DEWALT"
click at [480, 279] on button "Cotizar" at bounding box center [486, 288] width 33 height 18
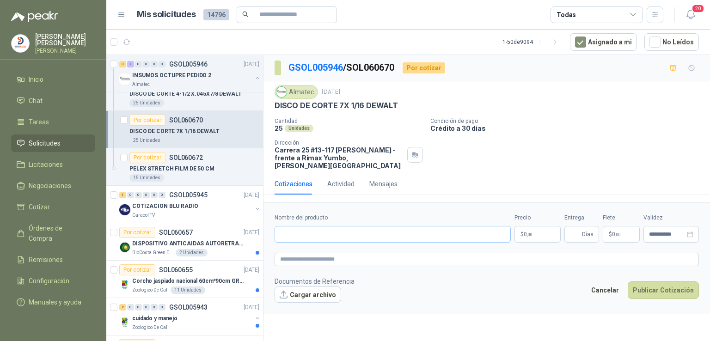
drag, startPoint x: 300, startPoint y: 235, endPoint x: 293, endPoint y: 225, distance: 11.9
click at [293, 225] on form "**********" at bounding box center [487, 258] width 447 height 112
click at [293, 226] on input "Nombre del producto" at bounding box center [393, 234] width 236 height 17
paste input "**********"
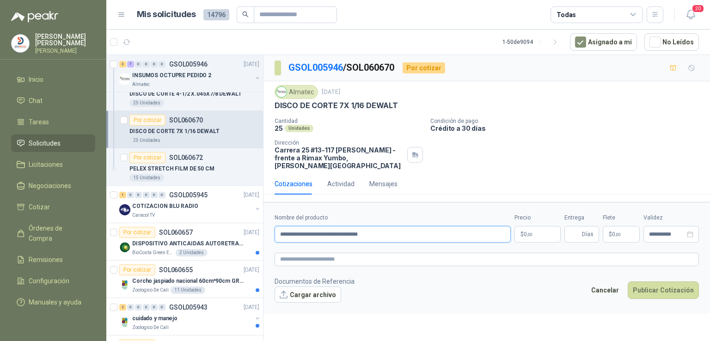
type input "**********"
click at [537, 227] on body "[PERSON_NAME] [PERSON_NAME] Inicio Chat Tareas Solicitudes Licitaciones Negocia…" at bounding box center [355, 170] width 710 height 341
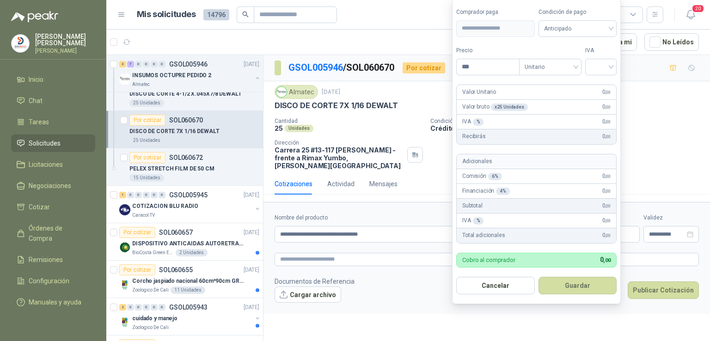
click at [537, 227] on article "Adicionales Comisión 6 % 0 ,00 Financiación 4 % 0 ,00 Subtotal 0 ,00 IVA % 0 ,0…" at bounding box center [536, 199] width 160 height 90
click at [504, 73] on input "***" at bounding box center [488, 67] width 62 height 16
type input "*******"
click at [611, 63] on input "search" at bounding box center [601, 66] width 20 height 14
click at [603, 86] on div "19%" at bounding box center [603, 86] width 17 height 10
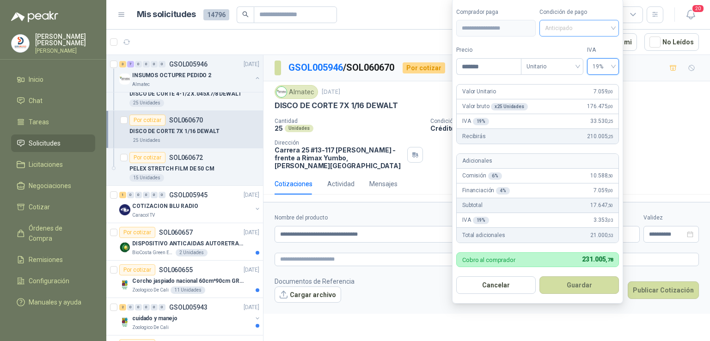
click at [579, 26] on span "Anticipado" at bounding box center [579, 28] width 68 height 14
click at [616, 26] on div "Anticipado" at bounding box center [580, 28] width 80 height 17
click at [600, 63] on div "Crédito a 30 días" at bounding box center [579, 63] width 65 height 10
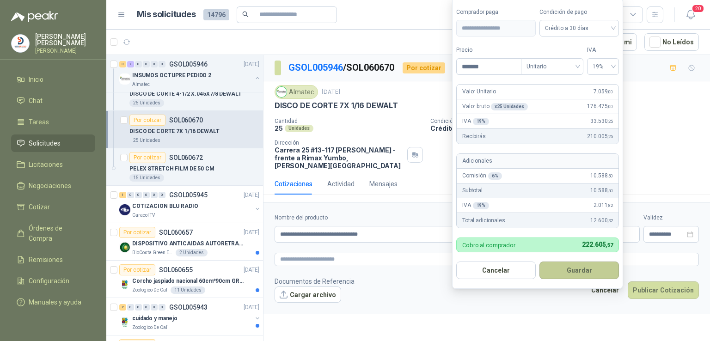
click at [567, 269] on button "Guardar" at bounding box center [580, 271] width 80 height 18
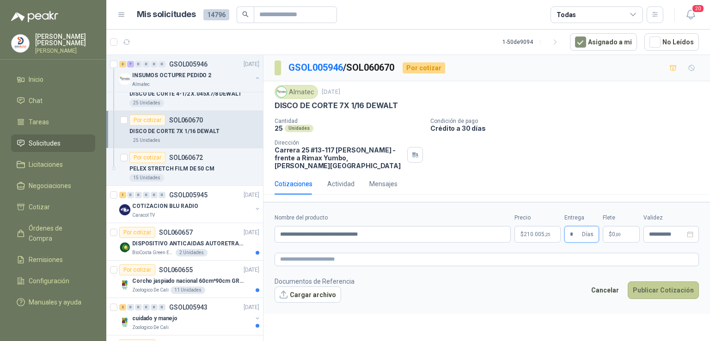
type input "*"
click at [647, 286] on button "Publicar Cotización" at bounding box center [663, 291] width 71 height 18
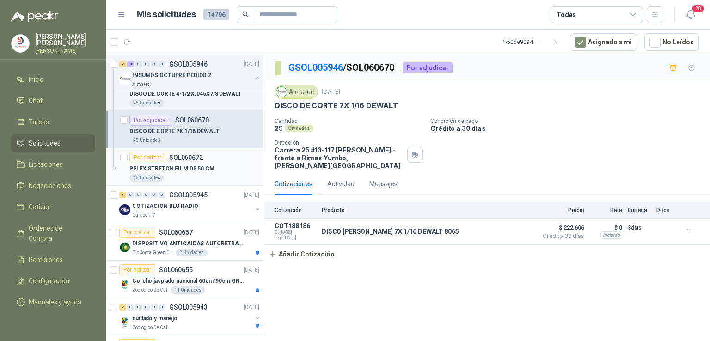
click at [193, 168] on p "PELEX STRETCH FILM DE 50 CM" at bounding box center [171, 169] width 85 height 9
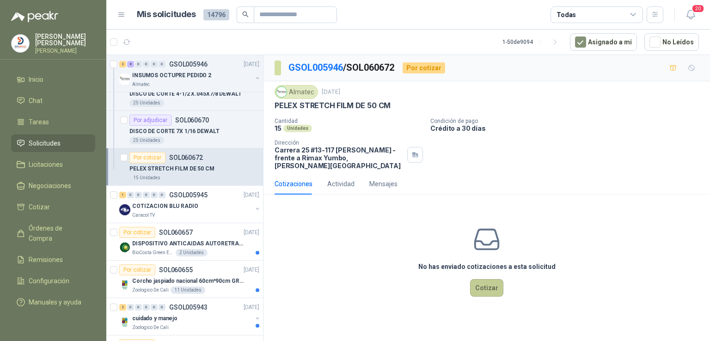
click at [488, 283] on button "Cotizar" at bounding box center [486, 288] width 33 height 18
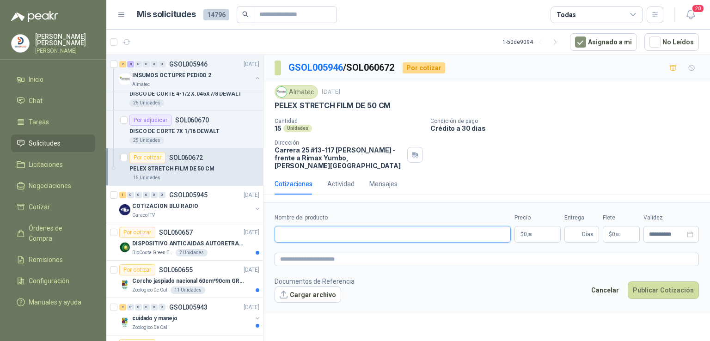
click at [355, 226] on input "Nombre del producto" at bounding box center [393, 234] width 236 height 17
paste input "**********"
type input "**********"
click at [543, 226] on p "$ 0 ,00" at bounding box center [538, 234] width 46 height 17
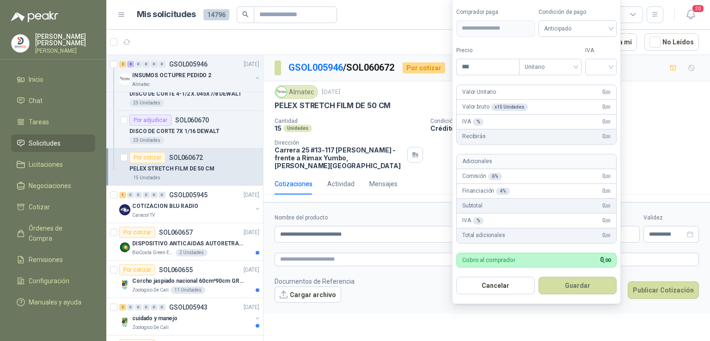
click at [543, 226] on body "[PERSON_NAME] [PERSON_NAME] Inicio Chat Tareas Solicitudes Licitaciones Negocia…" at bounding box center [355, 170] width 710 height 341
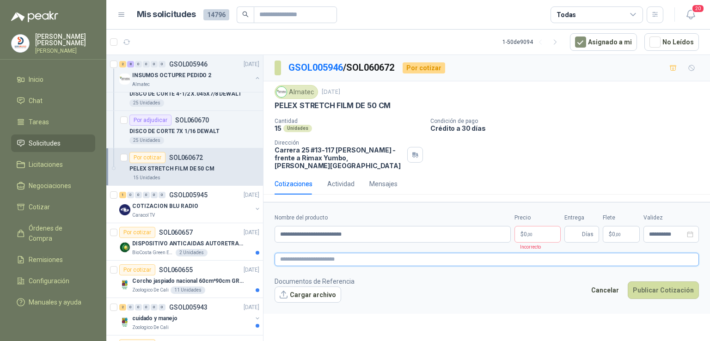
click at [416, 253] on textarea at bounding box center [487, 259] width 424 height 13
click at [546, 222] on body "[PERSON_NAME] [PERSON_NAME] Inicio Chat Tareas Solicitudes Licitaciones Negocia…" at bounding box center [355, 170] width 710 height 341
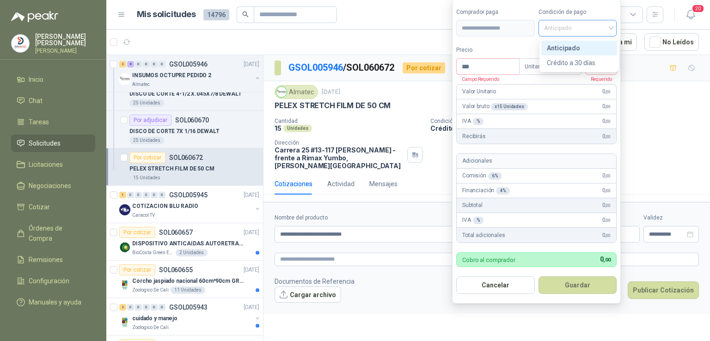
click at [605, 25] on span "Anticipado" at bounding box center [578, 28] width 68 height 14
click at [595, 59] on div "Crédito a 30 días" at bounding box center [579, 63] width 65 height 10
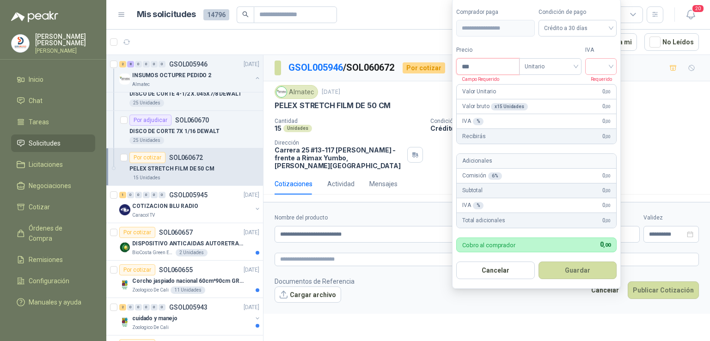
click at [501, 65] on input "***" at bounding box center [488, 67] width 62 height 16
type input "********"
click at [611, 68] on input "search" at bounding box center [601, 66] width 20 height 14
click at [602, 84] on div "19%" at bounding box center [603, 86] width 17 height 10
click at [582, 271] on button "Guardar" at bounding box center [580, 271] width 80 height 18
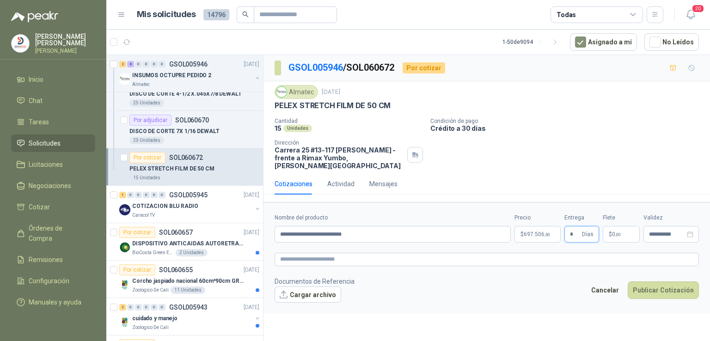
type input "*"
click at [668, 291] on div "Cancelar Publicar Cotización" at bounding box center [642, 292] width 113 height 21
click at [660, 285] on button "Publicar Cotización" at bounding box center [663, 291] width 71 height 18
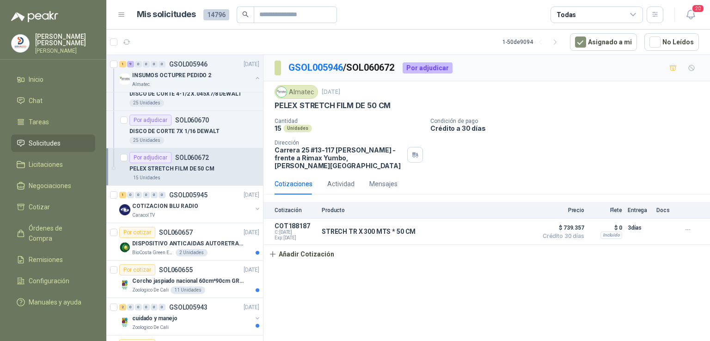
click at [264, 86] on div "Almatec [DATE] PELEX STRETCH FILM DE 50 CM  Cantidad 15 Unidades Condición de …" at bounding box center [487, 127] width 447 height 92
